Goal: Use online tool/utility: Utilize a website feature to perform a specific function

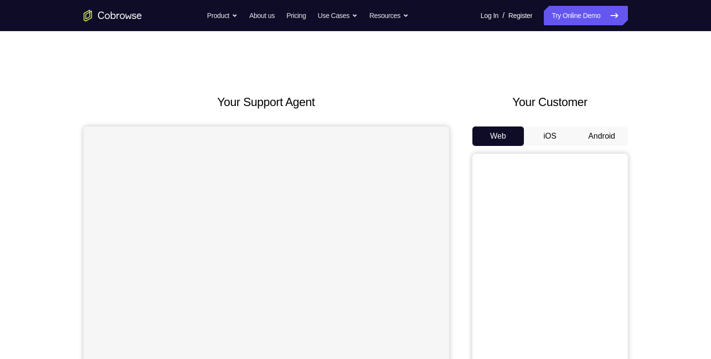
click at [586, 137] on button "Android" at bounding box center [602, 135] width 52 height 19
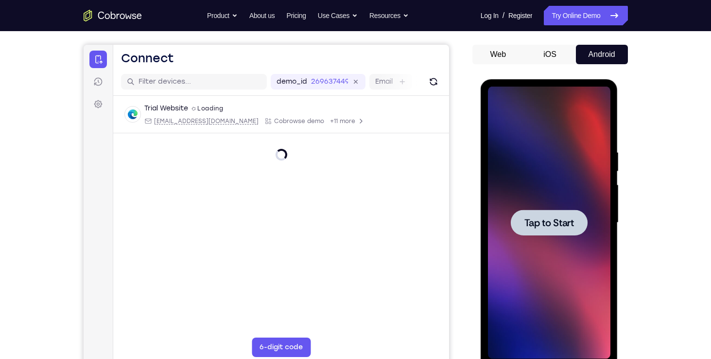
click at [554, 213] on div at bounding box center [549, 222] width 77 height 26
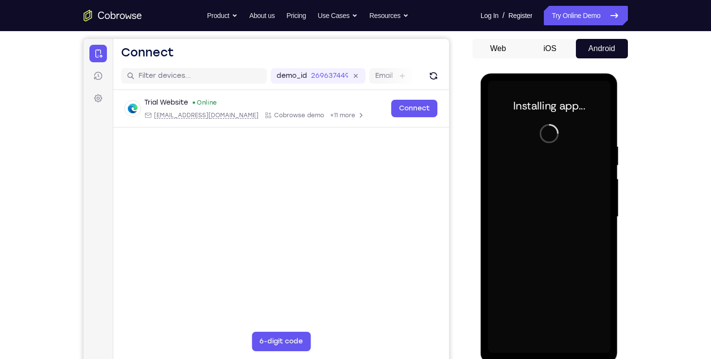
scroll to position [88, 0]
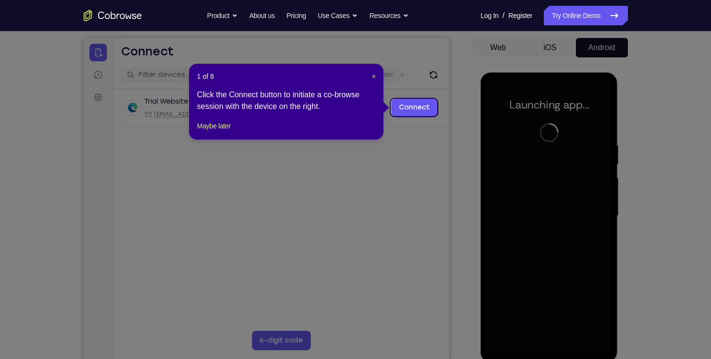
click at [382, 77] on div "1 of 8 × Click the Connect button to initiate a co-browse session with the devi…" at bounding box center [286, 102] width 194 height 76
click at [381, 77] on div "1 of 8 × Click the Connect button to initiate a co-browse session with the devi…" at bounding box center [286, 102] width 194 height 76
click at [378, 77] on div "1 of 8 × Click the Connect button to initiate a co-browse session with the devi…" at bounding box center [286, 102] width 194 height 76
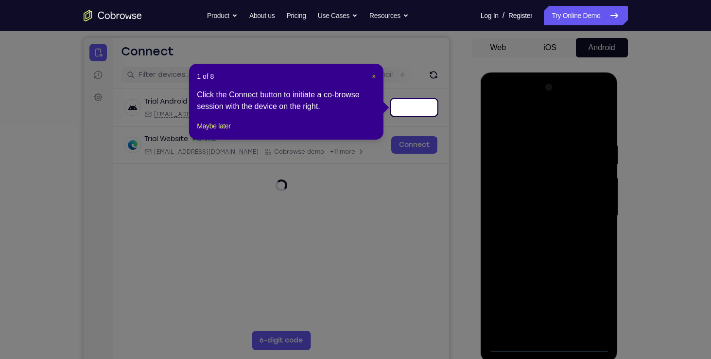
click at [374, 77] on span "×" at bounding box center [374, 76] width 4 height 8
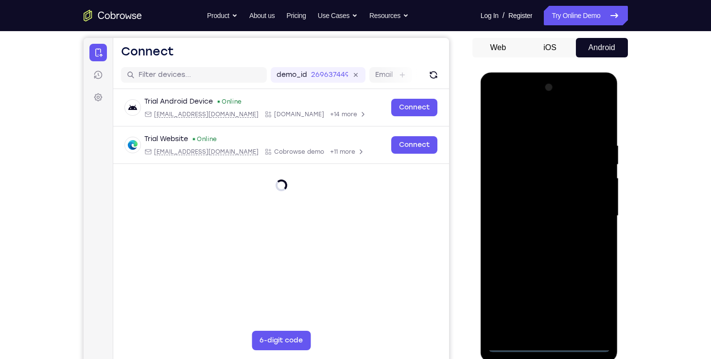
click at [551, 345] on div at bounding box center [549, 216] width 122 height 272
click at [545, 327] on div at bounding box center [549, 216] width 122 height 272
click at [550, 349] on div at bounding box center [549, 216] width 122 height 272
click at [539, 327] on div at bounding box center [549, 216] width 122 height 272
click at [599, 325] on div at bounding box center [549, 216] width 122 height 272
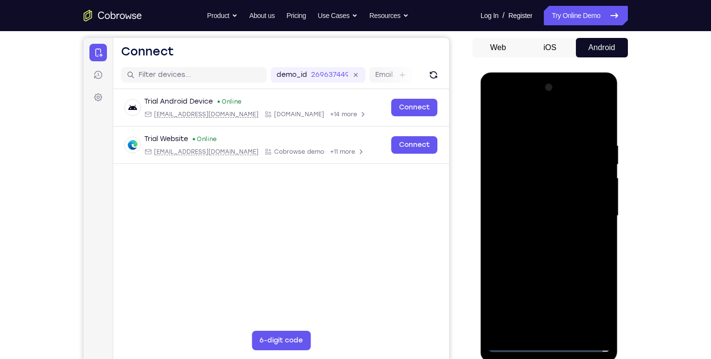
click at [592, 300] on div at bounding box center [549, 216] width 122 height 272
click at [514, 99] on div at bounding box center [549, 216] width 122 height 272
click at [520, 159] on div at bounding box center [549, 216] width 122 height 272
drag, startPoint x: 533, startPoint y: 274, endPoint x: 515, endPoint y: 142, distance: 133.3
click at [515, 142] on div at bounding box center [549, 216] width 122 height 272
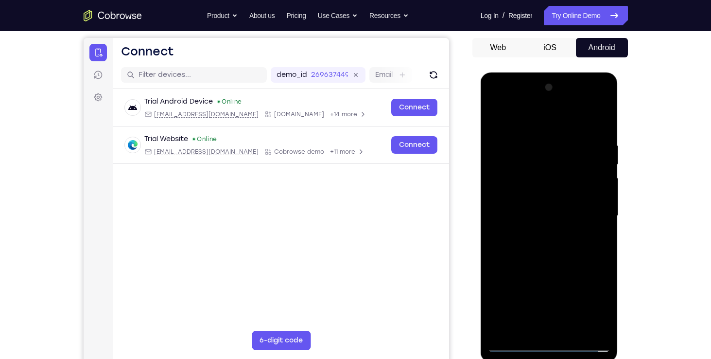
drag, startPoint x: 508, startPoint y: 306, endPoint x: 504, endPoint y: 189, distance: 117.7
click at [504, 189] on div at bounding box center [549, 216] width 122 height 272
click at [523, 252] on div at bounding box center [549, 216] width 122 height 272
click at [511, 235] on div at bounding box center [549, 216] width 122 height 272
click at [565, 119] on div at bounding box center [549, 216] width 122 height 272
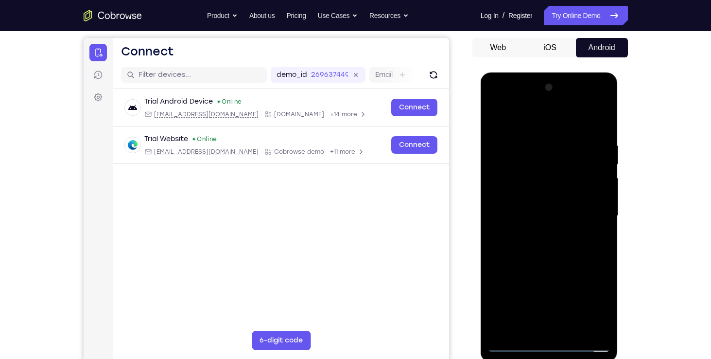
click at [493, 121] on div at bounding box center [549, 216] width 122 height 272
click at [563, 121] on div at bounding box center [549, 216] width 122 height 272
click at [562, 119] on div at bounding box center [549, 216] width 122 height 272
click at [519, 173] on div at bounding box center [549, 216] width 122 height 272
click at [517, 220] on div at bounding box center [549, 216] width 122 height 272
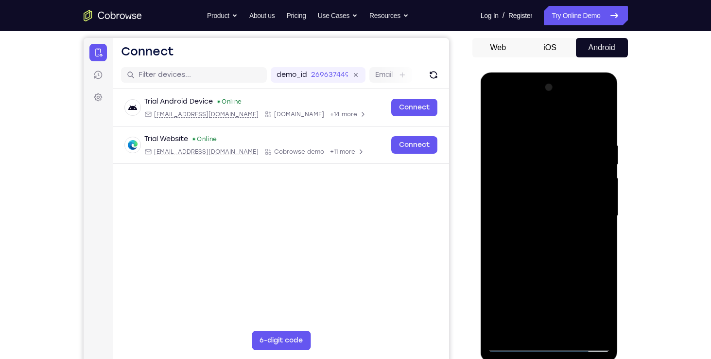
click at [512, 160] on div at bounding box center [549, 216] width 122 height 272
click at [519, 180] on div at bounding box center [549, 216] width 122 height 272
click at [546, 163] on div at bounding box center [549, 216] width 122 height 272
click at [553, 189] on div at bounding box center [549, 216] width 122 height 272
click at [591, 100] on div at bounding box center [549, 216] width 122 height 272
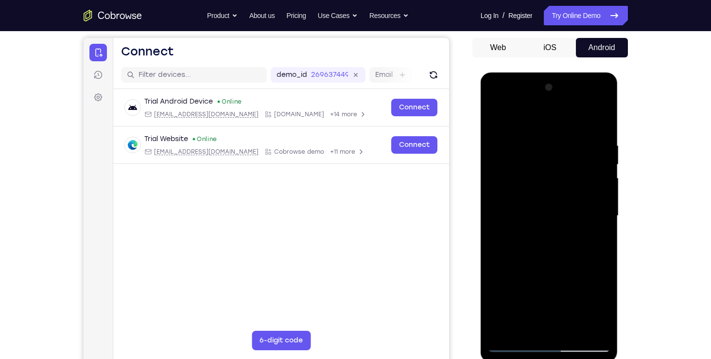
click at [508, 101] on div at bounding box center [549, 216] width 122 height 272
click at [529, 162] on div at bounding box center [549, 216] width 122 height 272
click at [532, 173] on div at bounding box center [549, 216] width 122 height 272
click at [597, 169] on div at bounding box center [549, 216] width 122 height 272
click at [558, 201] on div at bounding box center [549, 216] width 122 height 272
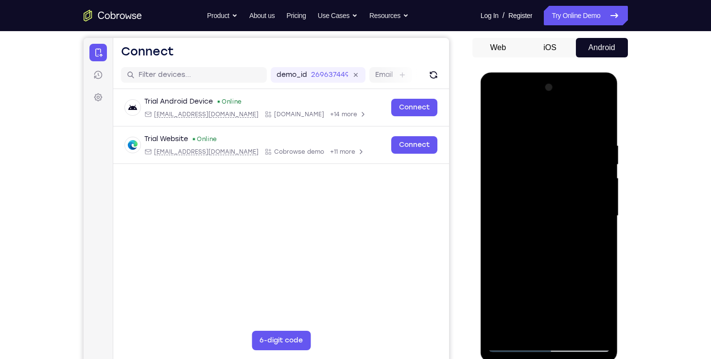
click at [590, 101] on div at bounding box center [549, 216] width 122 height 272
click at [534, 142] on div at bounding box center [549, 216] width 122 height 272
click at [590, 106] on div at bounding box center [549, 216] width 122 height 272
click at [537, 160] on div at bounding box center [549, 216] width 122 height 272
click at [516, 344] on div at bounding box center [549, 216] width 122 height 272
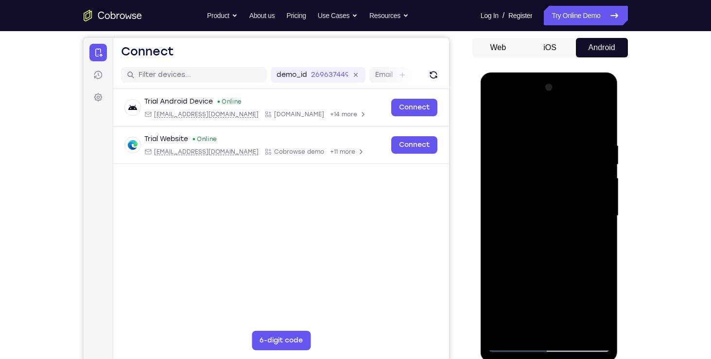
click at [516, 344] on div at bounding box center [549, 216] width 122 height 272
click at [531, 164] on div at bounding box center [549, 216] width 122 height 272
click at [518, 344] on div at bounding box center [549, 216] width 122 height 272
click at [513, 348] on div at bounding box center [549, 216] width 122 height 272
click at [552, 166] on div at bounding box center [549, 216] width 122 height 272
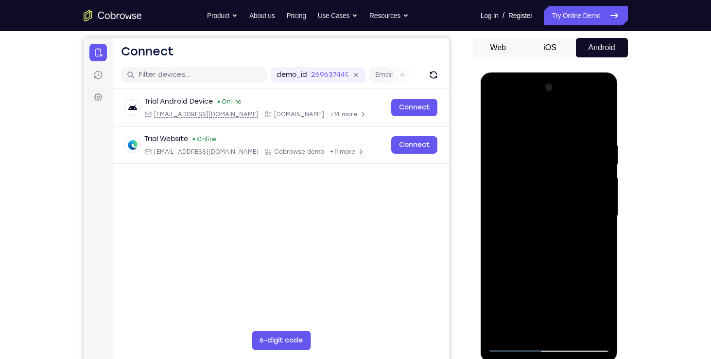
click at [524, 133] on div at bounding box center [549, 216] width 122 height 272
drag, startPoint x: 523, startPoint y: 290, endPoint x: 518, endPoint y: 164, distance: 126.0
click at [518, 164] on div at bounding box center [549, 216] width 122 height 272
drag, startPoint x: 509, startPoint y: 291, endPoint x: 519, endPoint y: 140, distance: 151.0
click at [519, 140] on div at bounding box center [549, 216] width 122 height 272
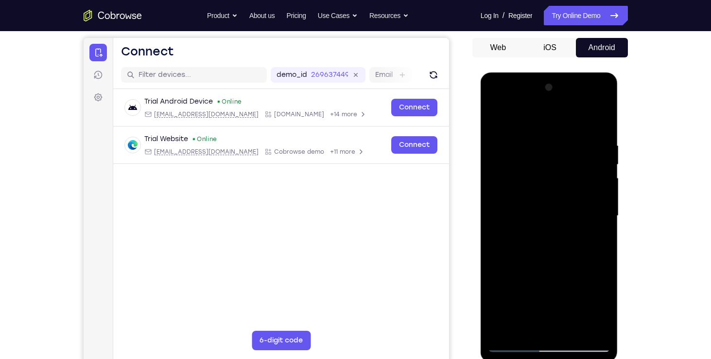
click at [522, 241] on div at bounding box center [549, 216] width 122 height 272
click at [507, 235] on div at bounding box center [549, 216] width 122 height 272
click at [567, 121] on div at bounding box center [549, 216] width 122 height 272
click at [497, 121] on div at bounding box center [549, 216] width 122 height 272
click at [571, 122] on div at bounding box center [549, 216] width 122 height 272
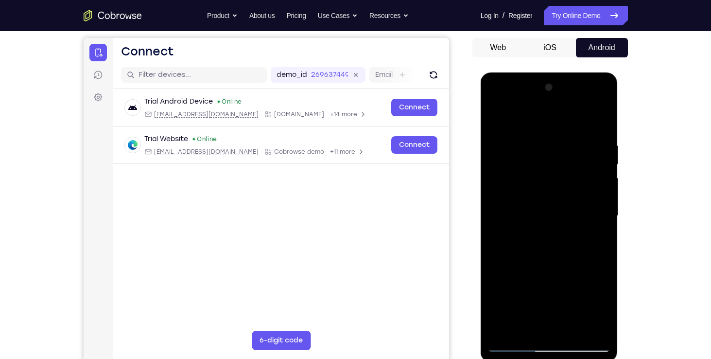
click at [571, 122] on div at bounding box center [549, 216] width 122 height 272
click at [585, 121] on div at bounding box center [549, 216] width 122 height 272
click at [563, 159] on div at bounding box center [549, 216] width 122 height 272
click at [556, 235] on div at bounding box center [549, 216] width 122 height 272
click at [591, 192] on div at bounding box center [549, 216] width 122 height 272
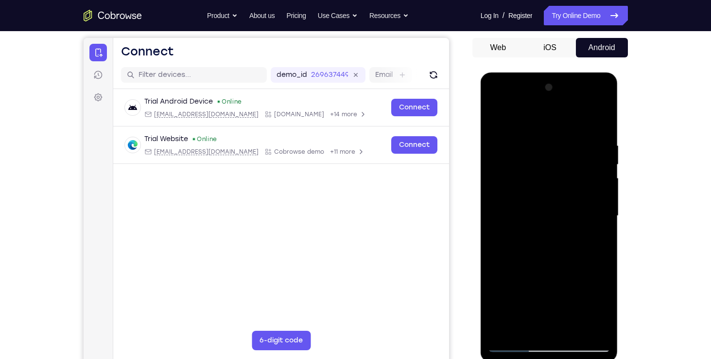
click at [584, 214] on div at bounding box center [549, 216] width 122 height 272
click at [508, 160] on div at bounding box center [549, 216] width 122 height 272
drag, startPoint x: 553, startPoint y: 207, endPoint x: 550, endPoint y: 156, distance: 50.6
click at [550, 156] on div at bounding box center [549, 216] width 122 height 272
drag, startPoint x: 554, startPoint y: 214, endPoint x: 552, endPoint y: 184, distance: 29.7
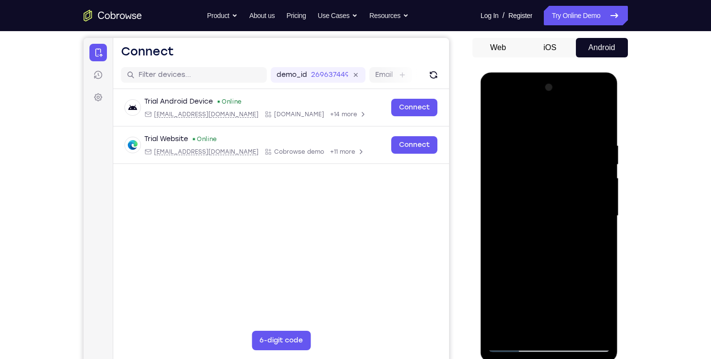
click at [552, 184] on div at bounding box center [549, 216] width 122 height 272
click at [521, 225] on div at bounding box center [549, 216] width 122 height 272
drag, startPoint x: 561, startPoint y: 178, endPoint x: 564, endPoint y: 214, distance: 36.1
click at [564, 214] on div at bounding box center [549, 216] width 122 height 272
click at [585, 297] on div at bounding box center [549, 216] width 122 height 272
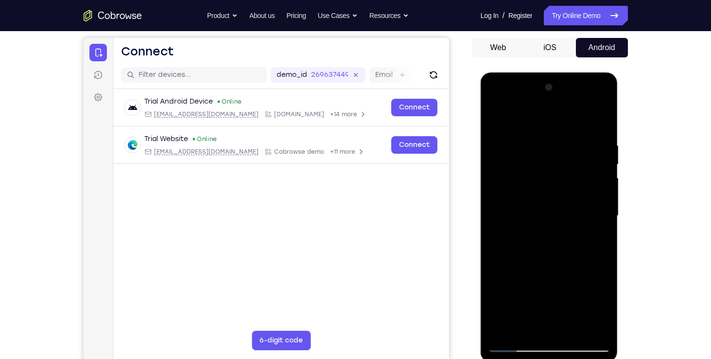
click at [585, 297] on div at bounding box center [549, 216] width 122 height 272
click at [551, 239] on div at bounding box center [549, 216] width 122 height 272
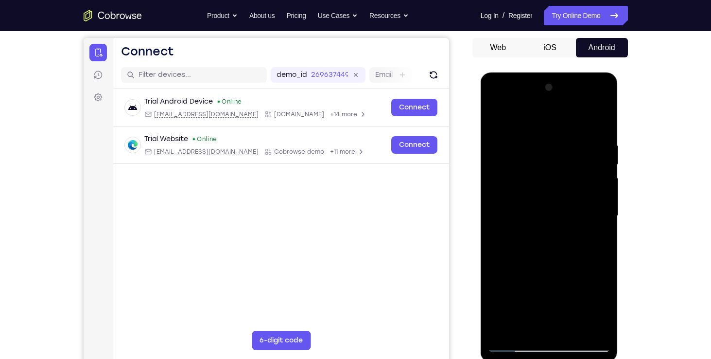
click at [566, 253] on div at bounding box center [549, 216] width 122 height 272
click at [574, 243] on div at bounding box center [549, 216] width 122 height 272
click at [553, 253] on div at bounding box center [549, 216] width 122 height 272
click at [580, 295] on div at bounding box center [549, 216] width 122 height 272
drag, startPoint x: 540, startPoint y: 263, endPoint x: 536, endPoint y: 182, distance: 81.3
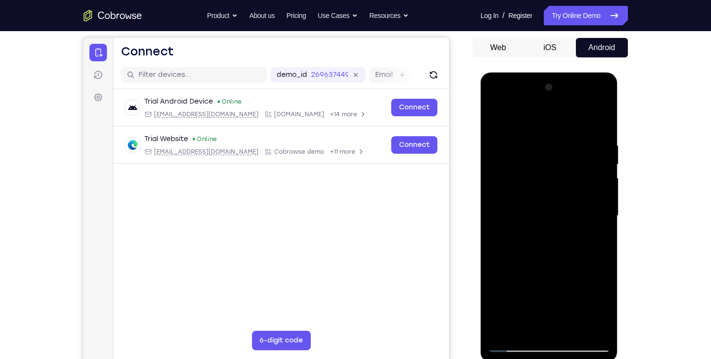
click at [536, 182] on div at bounding box center [549, 216] width 122 height 272
drag, startPoint x: 530, startPoint y: 253, endPoint x: 537, endPoint y: 159, distance: 94.0
click at [537, 159] on div at bounding box center [549, 216] width 122 height 272
drag, startPoint x: 522, startPoint y: 203, endPoint x: 508, endPoint y: 383, distance: 181.4
click at [508, 358] on html "Online web based iOS Simulators and Android Emulators. Run iPhone, iPad, Mobile…" at bounding box center [550, 218] width 138 height 292
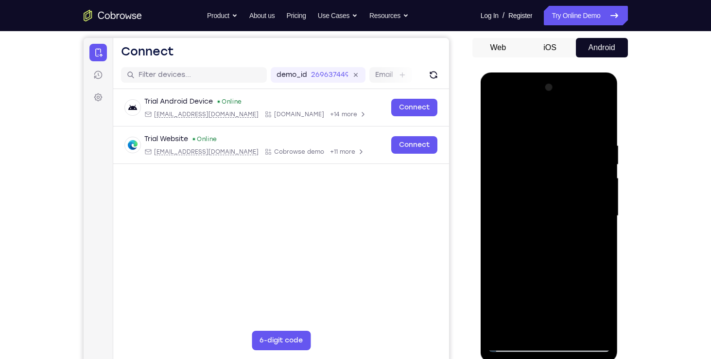
drag, startPoint x: 543, startPoint y: 169, endPoint x: 537, endPoint y: 374, distance: 205.1
click at [537, 358] on html "Online web based iOS Simulators and Android Emulators. Run iPhone, iPad, Mobile…" at bounding box center [550, 218] width 138 height 292
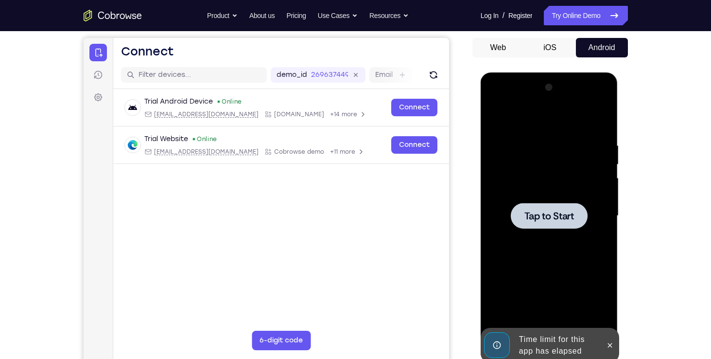
click at [548, 211] on span "Tap to Start" at bounding box center [549, 216] width 50 height 10
click at [606, 340] on button at bounding box center [610, 345] width 16 height 16
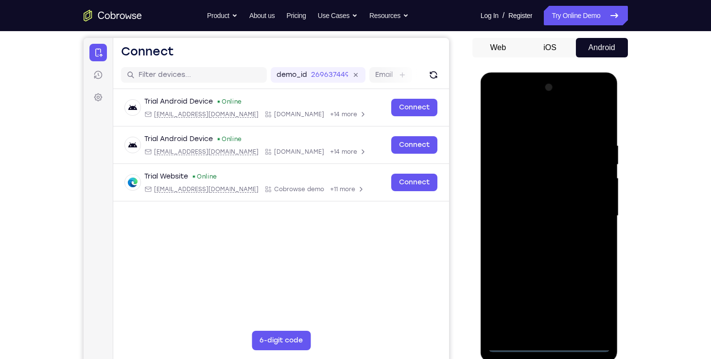
click at [552, 342] on div at bounding box center [549, 216] width 122 height 272
click at [551, 323] on div at bounding box center [549, 216] width 122 height 272
click at [551, 346] on div at bounding box center [549, 216] width 122 height 272
click at [592, 305] on div at bounding box center [549, 216] width 122 height 272
click at [522, 118] on div at bounding box center [549, 216] width 122 height 272
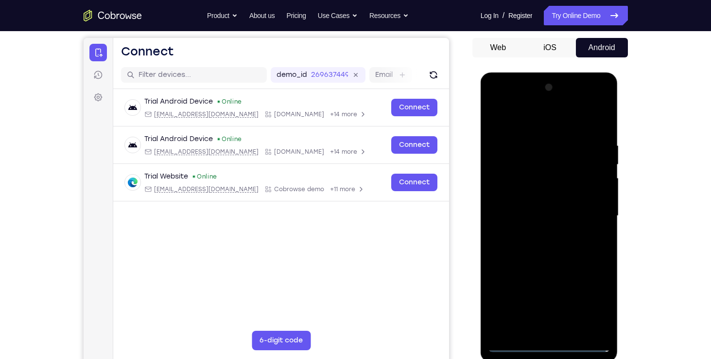
click at [522, 162] on div at bounding box center [549, 216] width 122 height 272
click at [507, 204] on div at bounding box center [549, 216] width 122 height 272
click at [543, 172] on div at bounding box center [549, 216] width 122 height 272
click at [542, 206] on div at bounding box center [549, 216] width 122 height 272
click at [594, 205] on div at bounding box center [549, 216] width 122 height 272
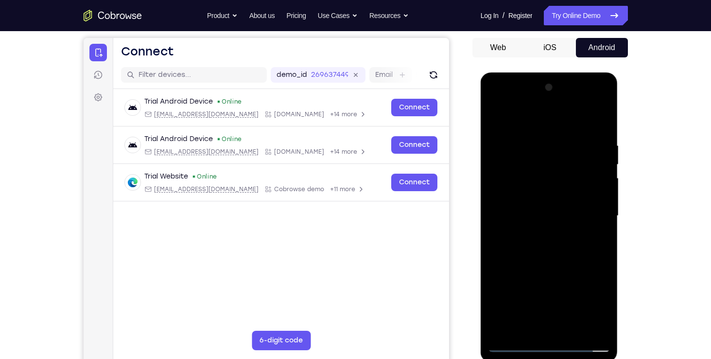
click at [556, 206] on div at bounding box center [549, 216] width 122 height 272
drag, startPoint x: 513, startPoint y: 140, endPoint x: 514, endPoint y: 125, distance: 14.6
click at [514, 125] on div at bounding box center [549, 216] width 122 height 272
click at [526, 179] on div at bounding box center [549, 216] width 122 height 272
click at [585, 140] on div at bounding box center [549, 216] width 122 height 272
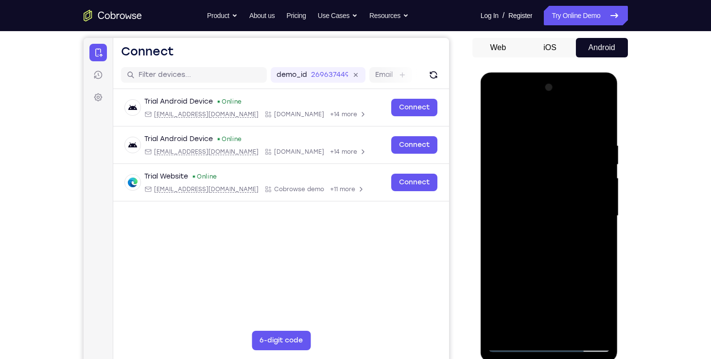
click at [596, 116] on div at bounding box center [549, 216] width 122 height 272
click at [568, 212] on div at bounding box center [549, 216] width 122 height 272
click at [531, 157] on div at bounding box center [549, 216] width 122 height 272
click at [540, 156] on div at bounding box center [549, 216] width 122 height 272
click at [586, 179] on div at bounding box center [549, 216] width 122 height 272
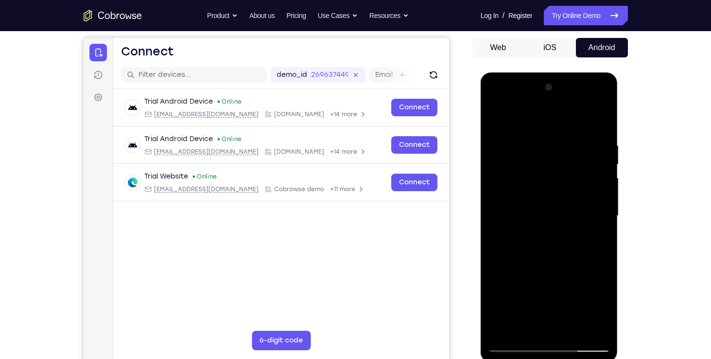
click at [545, 278] on div at bounding box center [549, 216] width 122 height 272
click at [593, 105] on div at bounding box center [549, 216] width 122 height 272
click at [511, 106] on div at bounding box center [549, 216] width 122 height 272
click at [516, 164] on div at bounding box center [549, 216] width 122 height 272
click at [507, 209] on div at bounding box center [549, 216] width 122 height 272
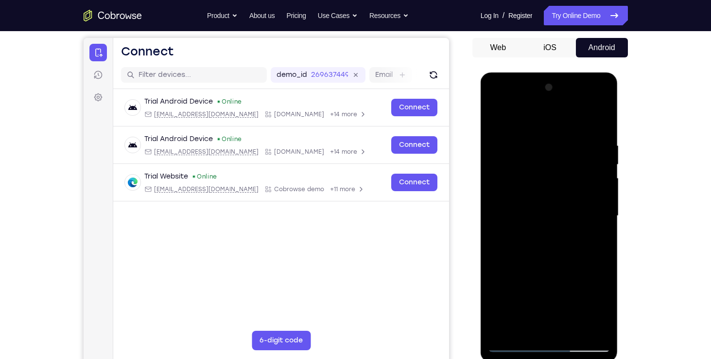
click at [516, 346] on div at bounding box center [549, 216] width 122 height 272
click at [514, 255] on div at bounding box center [549, 216] width 122 height 272
click at [612, 59] on div "Web iOS Android" at bounding box center [550, 201] width 156 height 326
click at [591, 105] on div at bounding box center [549, 216] width 122 height 272
click at [540, 138] on div at bounding box center [549, 216] width 122 height 272
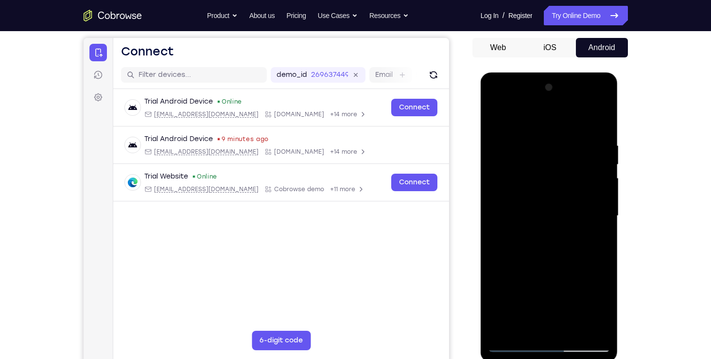
drag, startPoint x: 494, startPoint y: 175, endPoint x: 498, endPoint y: 203, distance: 28.5
click at [498, 203] on div at bounding box center [549, 216] width 122 height 272
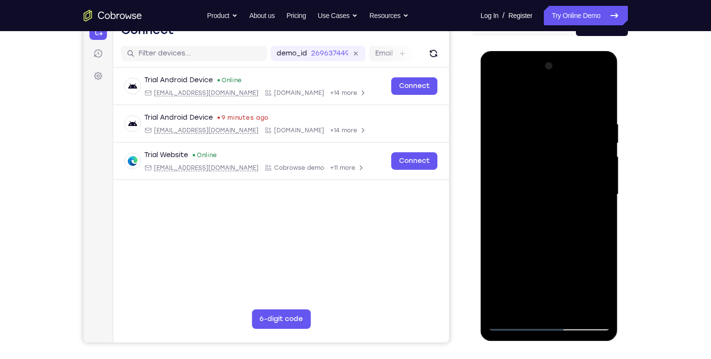
scroll to position [114, 0]
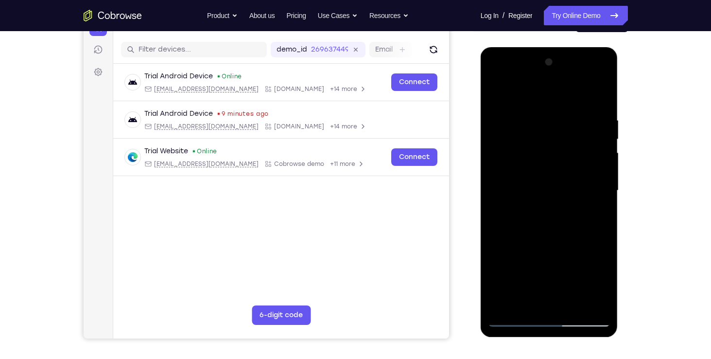
drag, startPoint x: 555, startPoint y: 194, endPoint x: 554, endPoint y: 153, distance: 41.3
click at [554, 153] on div at bounding box center [549, 190] width 122 height 272
drag, startPoint x: 554, startPoint y: 153, endPoint x: 556, endPoint y: 178, distance: 25.9
click at [556, 178] on div at bounding box center [549, 190] width 122 height 272
drag, startPoint x: 553, startPoint y: 208, endPoint x: 549, endPoint y: 182, distance: 26.0
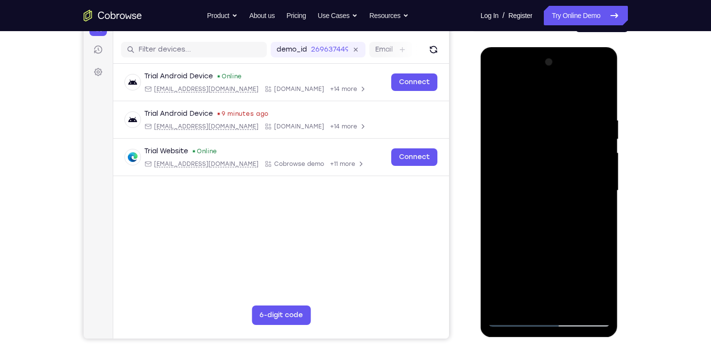
click at [549, 182] on div at bounding box center [549, 190] width 122 height 272
click at [565, 182] on div at bounding box center [549, 190] width 122 height 272
drag, startPoint x: 568, startPoint y: 207, endPoint x: 572, endPoint y: 183, distance: 24.1
click at [572, 183] on div at bounding box center [549, 190] width 122 height 272
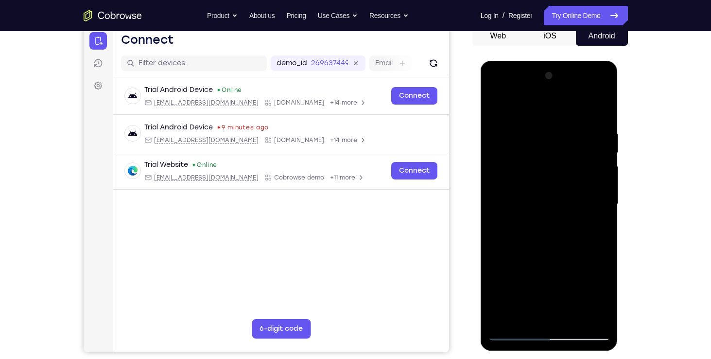
scroll to position [97, 0]
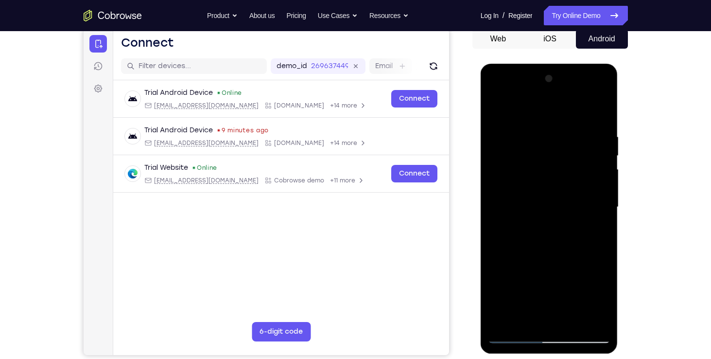
drag, startPoint x: 562, startPoint y: 171, endPoint x: 568, endPoint y: 212, distance: 42.3
click at [568, 212] on div at bounding box center [549, 207] width 122 height 272
drag, startPoint x: 566, startPoint y: 168, endPoint x: 562, endPoint y: 150, distance: 18.0
click at [562, 150] on div at bounding box center [549, 207] width 122 height 272
click at [513, 306] on div at bounding box center [549, 207] width 122 height 272
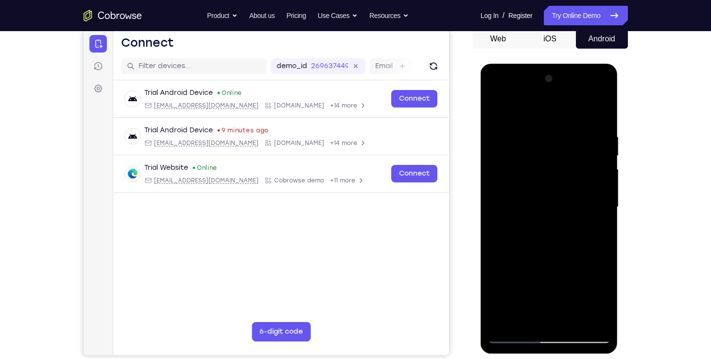
drag, startPoint x: 549, startPoint y: 209, endPoint x: 551, endPoint y: 165, distance: 44.3
click at [551, 165] on div at bounding box center [549, 207] width 122 height 272
click at [583, 322] on div at bounding box center [549, 207] width 122 height 272
drag, startPoint x: 546, startPoint y: 187, endPoint x: 546, endPoint y: 242, distance: 55.9
click at [546, 242] on div at bounding box center [549, 207] width 122 height 272
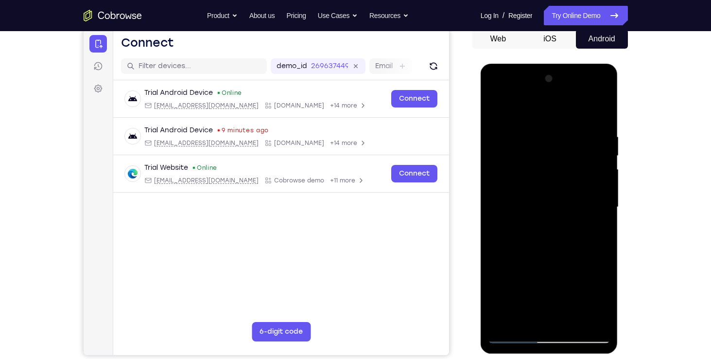
drag, startPoint x: 543, startPoint y: 213, endPoint x: 547, endPoint y: 163, distance: 50.2
click at [547, 163] on div at bounding box center [549, 207] width 122 height 272
drag, startPoint x: 543, startPoint y: 211, endPoint x: 541, endPoint y: 172, distance: 39.4
click at [541, 172] on div at bounding box center [549, 207] width 122 height 272
click at [522, 231] on div at bounding box center [549, 207] width 122 height 272
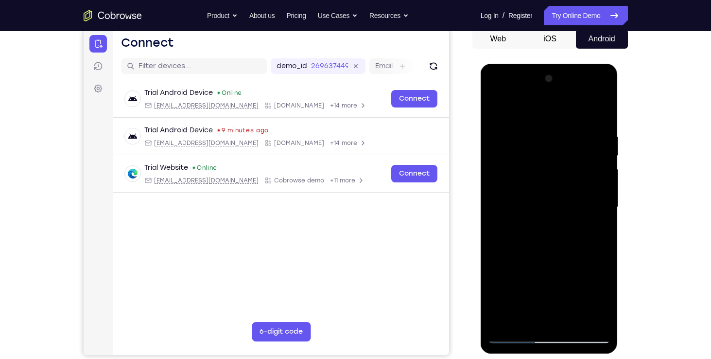
drag, startPoint x: 537, startPoint y: 215, endPoint x: 537, endPoint y: 160, distance: 54.9
click at [537, 160] on div at bounding box center [549, 207] width 122 height 272
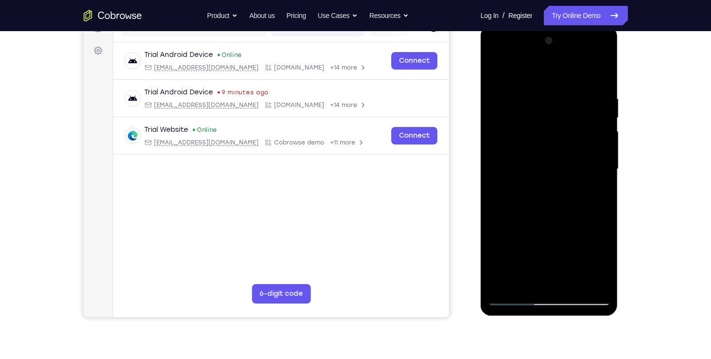
scroll to position [194, 0]
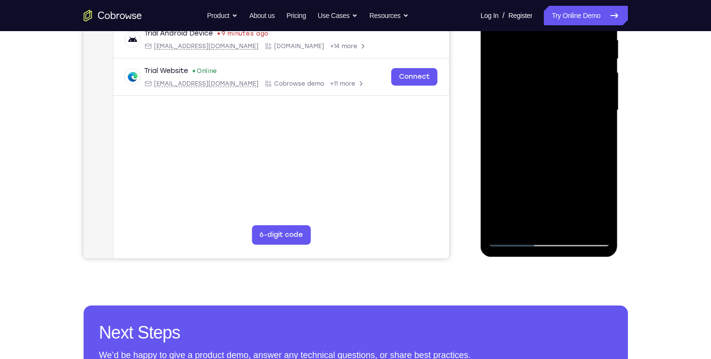
click at [582, 225] on div at bounding box center [549, 110] width 122 height 272
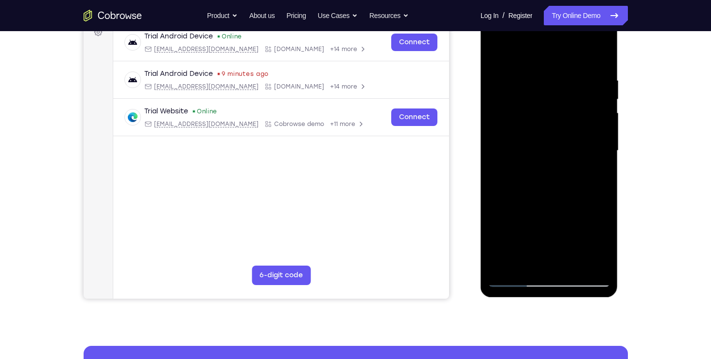
scroll to position [153, 0]
click at [527, 195] on div at bounding box center [549, 151] width 122 height 272
click at [586, 211] on div at bounding box center [549, 151] width 122 height 272
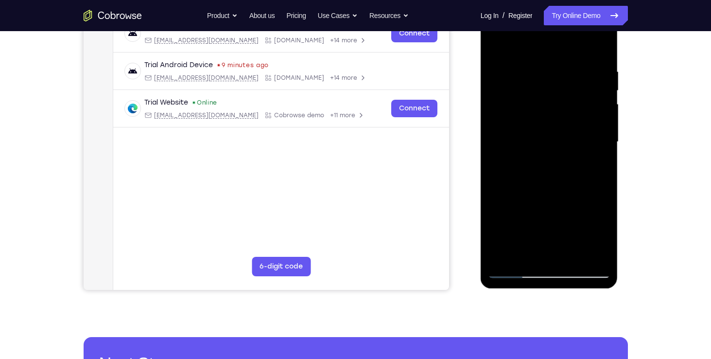
scroll to position [178, 0]
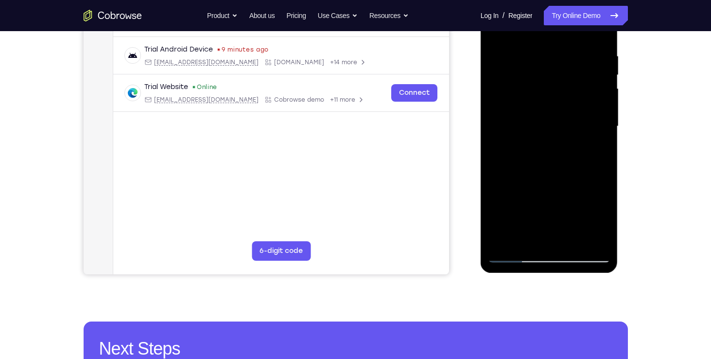
click at [519, 242] on div at bounding box center [549, 126] width 122 height 272
drag, startPoint x: 511, startPoint y: 190, endPoint x: 527, endPoint y: 124, distance: 68.0
click at [527, 124] on div at bounding box center [549, 126] width 122 height 272
click at [581, 244] on div at bounding box center [549, 126] width 122 height 272
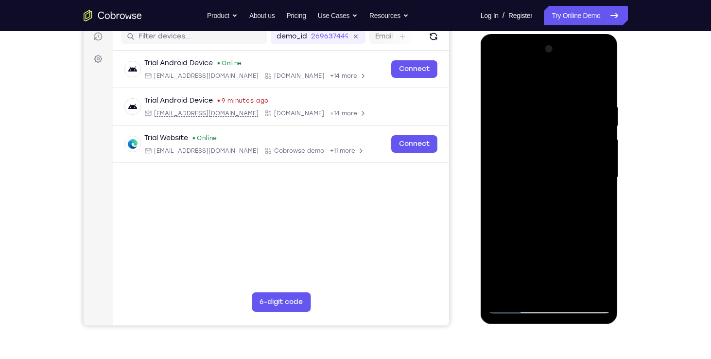
scroll to position [112, 0]
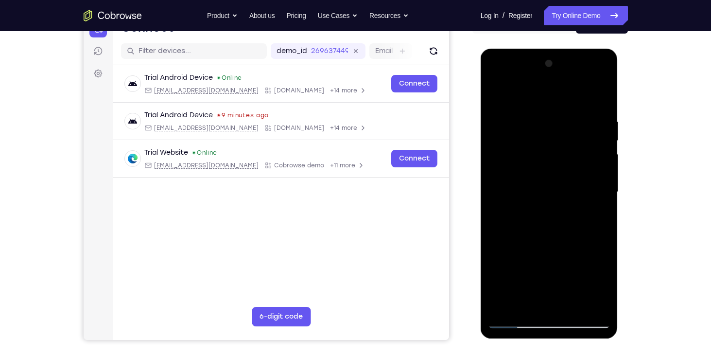
drag, startPoint x: 518, startPoint y: 247, endPoint x: 521, endPoint y: 188, distance: 59.4
click at [521, 188] on div at bounding box center [549, 192] width 122 height 272
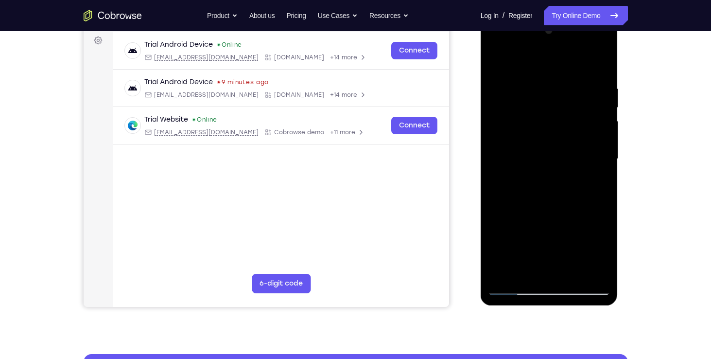
scroll to position [148, 0]
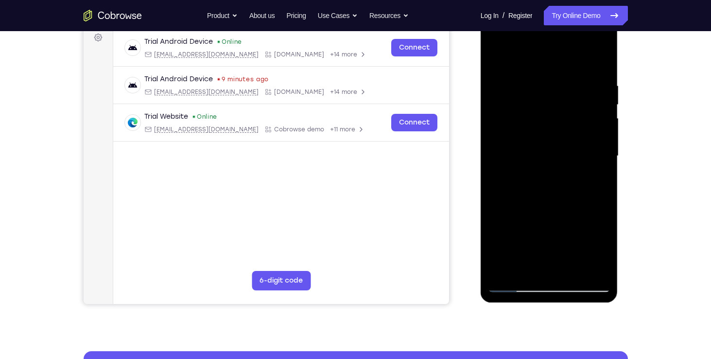
click at [598, 178] on div at bounding box center [549, 156] width 122 height 272
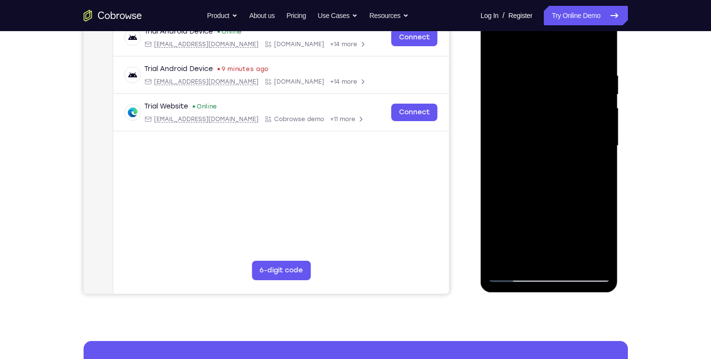
scroll to position [161, 0]
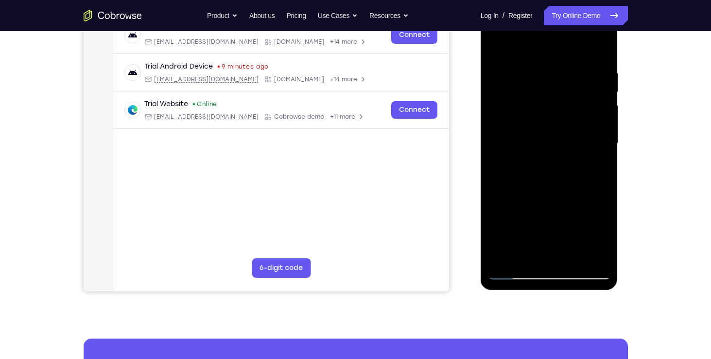
click at [521, 245] on div at bounding box center [549, 143] width 122 height 272
click at [545, 233] on div at bounding box center [549, 143] width 122 height 272
click at [538, 210] on div at bounding box center [549, 143] width 122 height 272
click at [547, 233] on div at bounding box center [549, 143] width 122 height 272
click at [587, 264] on div at bounding box center [549, 143] width 122 height 272
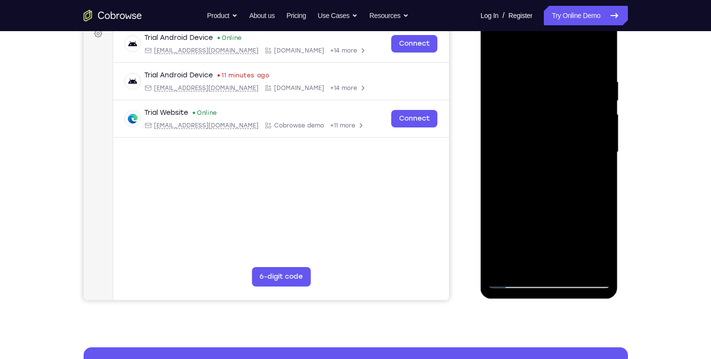
scroll to position [153, 0]
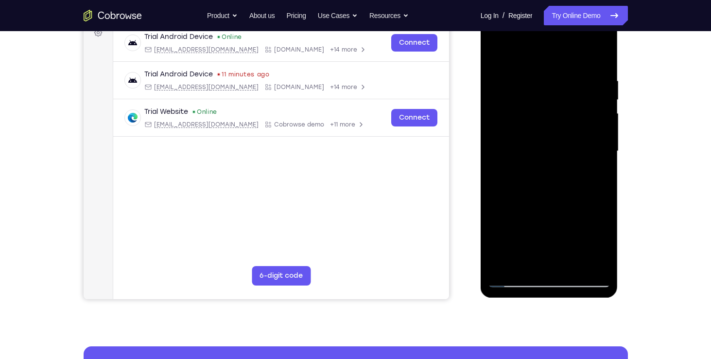
click at [511, 187] on div at bounding box center [549, 151] width 122 height 272
click at [583, 212] on div at bounding box center [549, 151] width 122 height 272
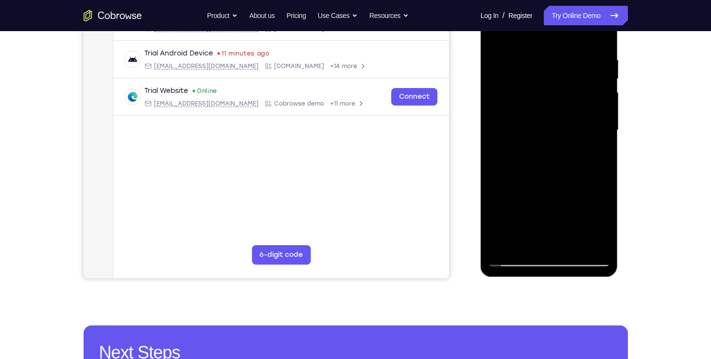
scroll to position [175, 0]
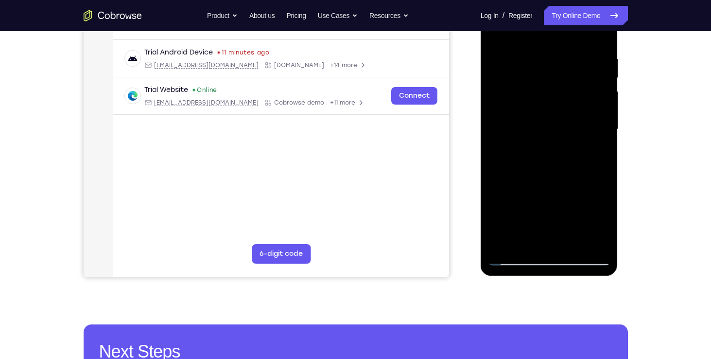
drag, startPoint x: 539, startPoint y: 191, endPoint x: 537, endPoint y: 163, distance: 28.3
click at [537, 163] on div at bounding box center [549, 129] width 122 height 272
drag, startPoint x: 507, startPoint y: 234, endPoint x: 510, endPoint y: 175, distance: 58.9
click at [510, 175] on div at bounding box center [549, 129] width 122 height 272
click at [503, 228] on div at bounding box center [549, 129] width 122 height 272
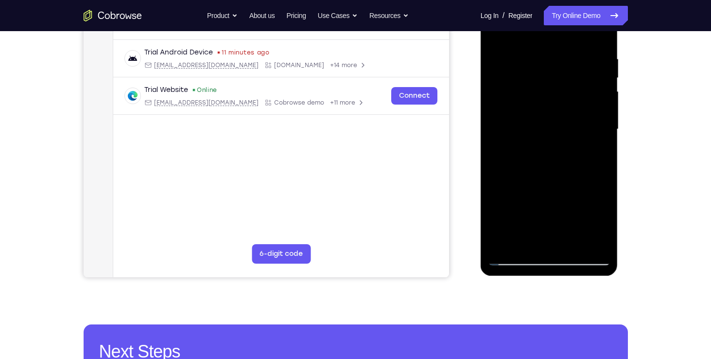
click at [566, 243] on div at bounding box center [549, 129] width 122 height 272
click at [587, 153] on div at bounding box center [549, 129] width 122 height 272
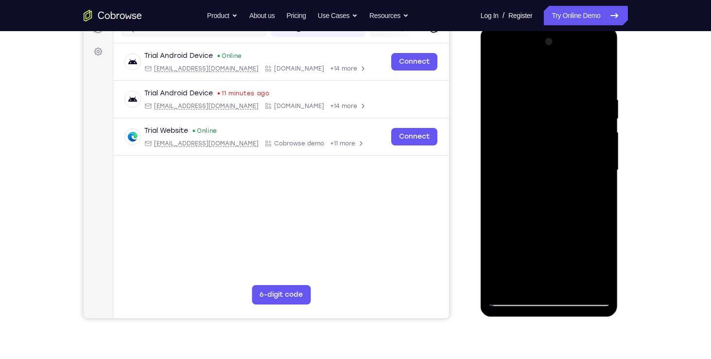
scroll to position [135, 0]
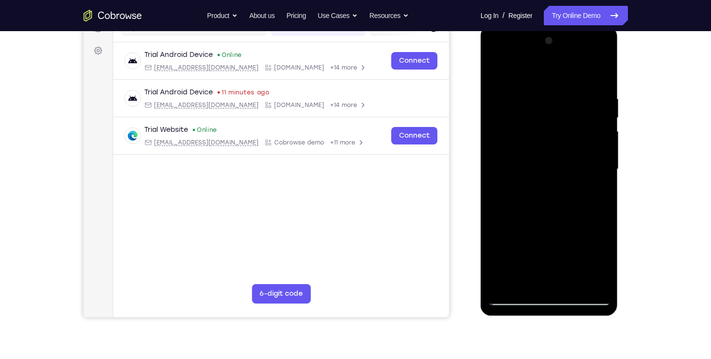
click at [549, 221] on div at bounding box center [549, 169] width 122 height 272
click at [540, 221] on div at bounding box center [549, 169] width 122 height 272
click at [545, 220] on div at bounding box center [549, 169] width 122 height 272
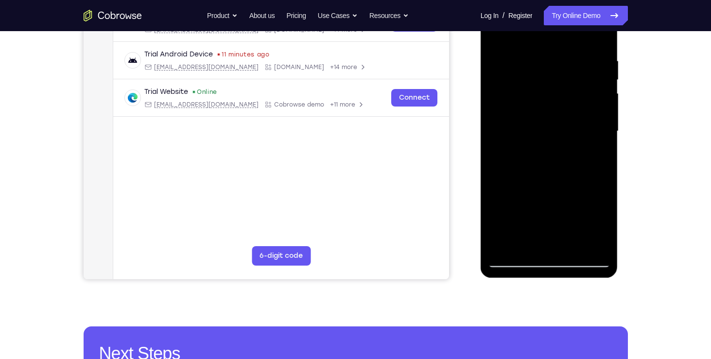
click at [542, 188] on div at bounding box center [549, 131] width 122 height 272
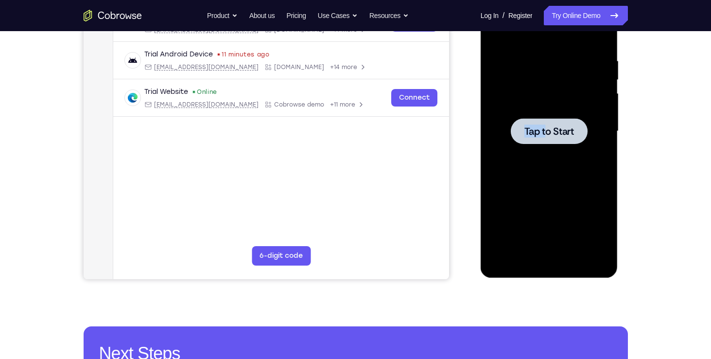
drag, startPoint x: 547, startPoint y: 148, endPoint x: 548, endPoint y: 134, distance: 14.6
click at [548, 134] on div "Tap to Start" at bounding box center [549, 131] width 122 height 272
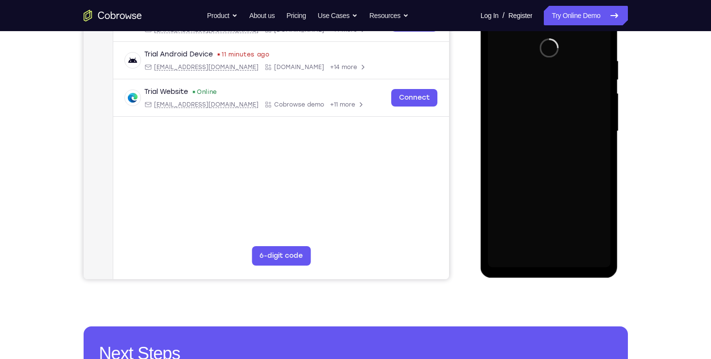
click at [548, 134] on div at bounding box center [549, 131] width 122 height 272
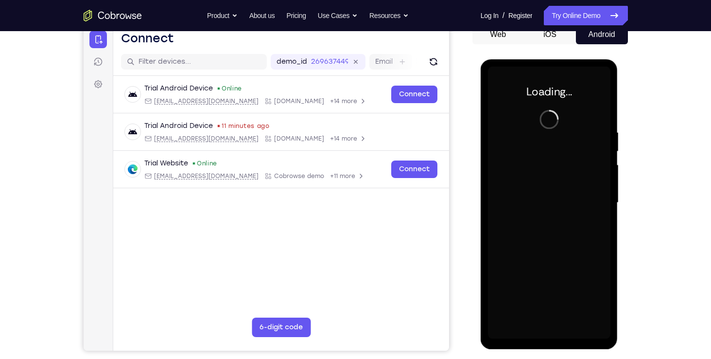
scroll to position [101, 0]
